Goal: Task Accomplishment & Management: Use online tool/utility

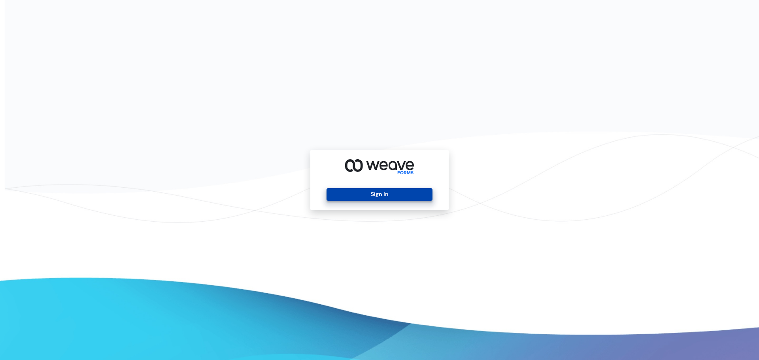
click at [393, 196] on button "Sign In" at bounding box center [379, 194] width 106 height 13
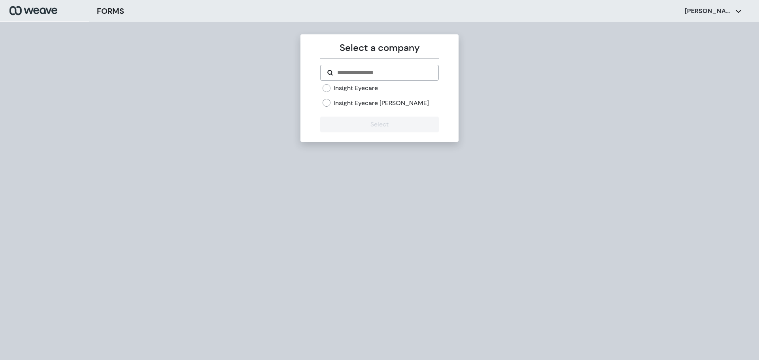
click at [347, 85] on label "Insight Eyecare" at bounding box center [356, 88] width 44 height 9
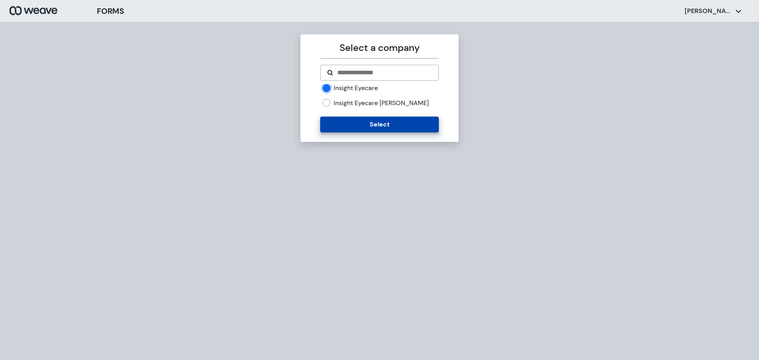
click at [345, 120] on button "Select" at bounding box center [379, 125] width 118 height 16
